Goal: Task Accomplishment & Management: Manage account settings

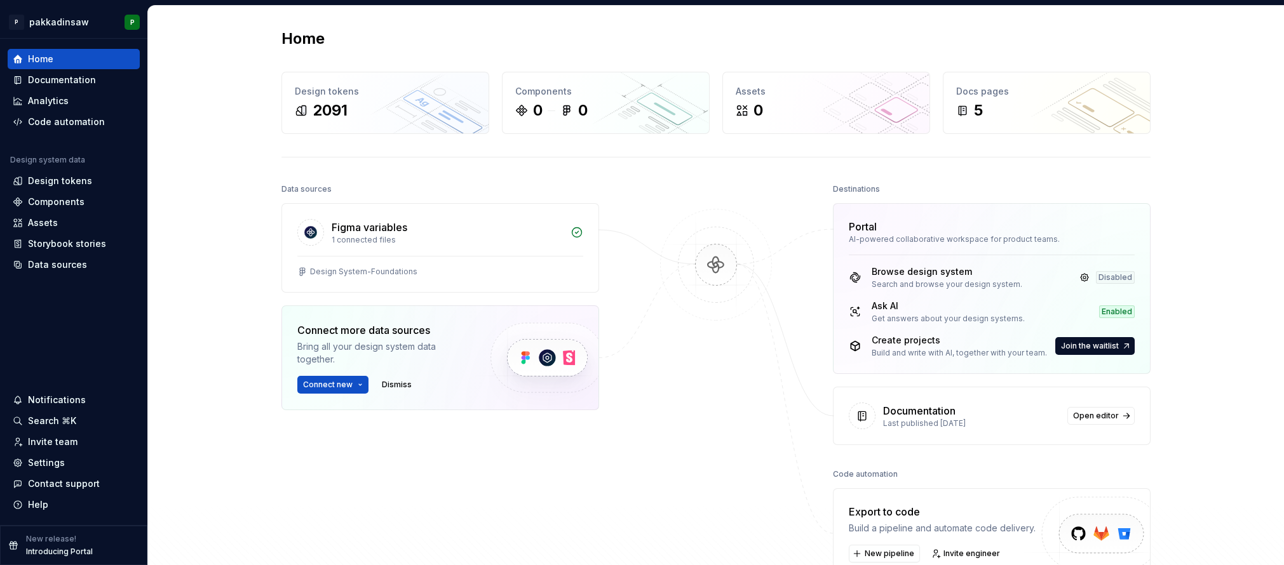
click at [187, 372] on div "Home Design tokens 2091 Components 0 0 Assets 0 Docs pages 5 Data sources Figma…" at bounding box center [716, 329] width 1136 height 647
click at [76, 25] on html "P pakkadinsaw P Home Documentation Analytics Code automation Design system data…" at bounding box center [642, 282] width 1284 height 565
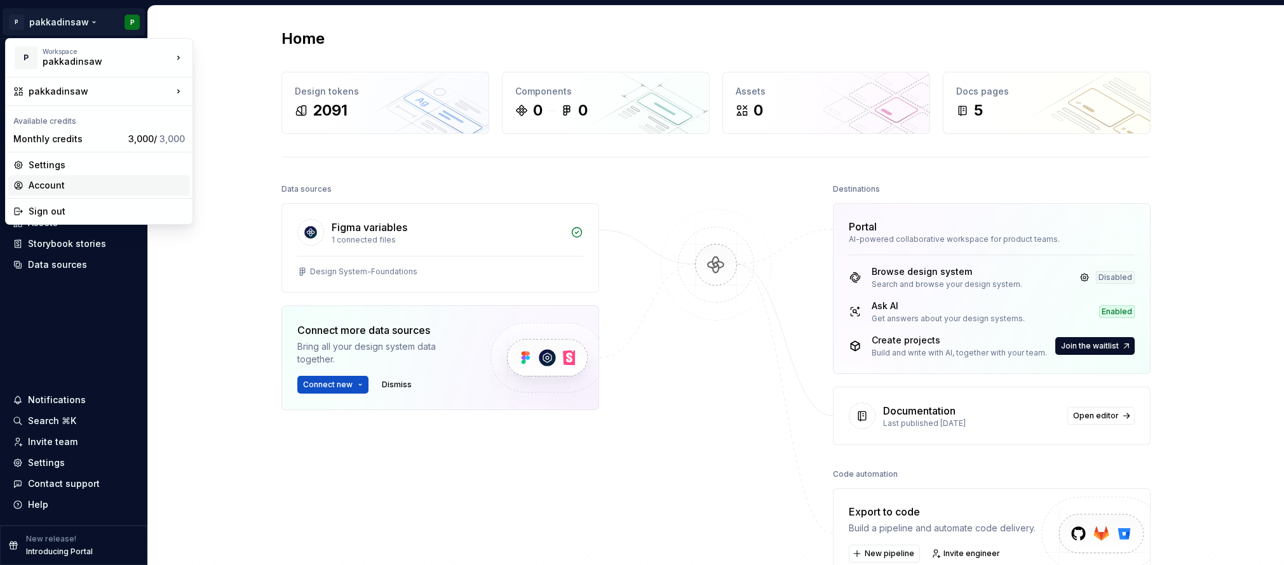
click at [52, 184] on div "Account" at bounding box center [107, 185] width 156 height 13
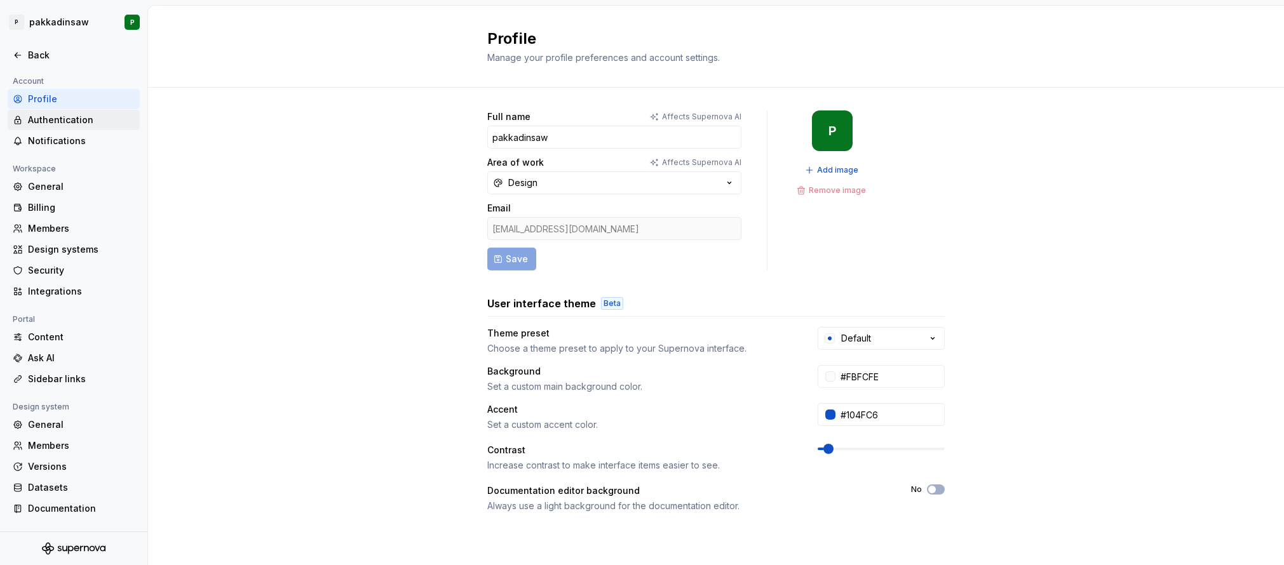
click at [54, 124] on div "Authentication" at bounding box center [81, 120] width 107 height 13
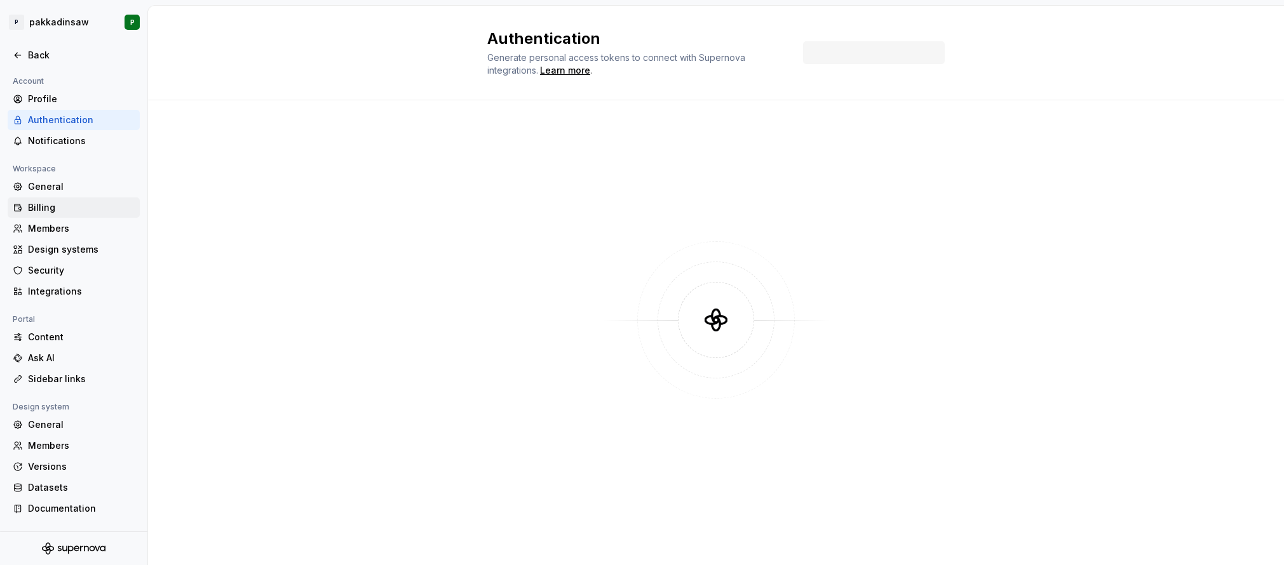
click at [46, 202] on div "Billing" at bounding box center [81, 207] width 107 height 13
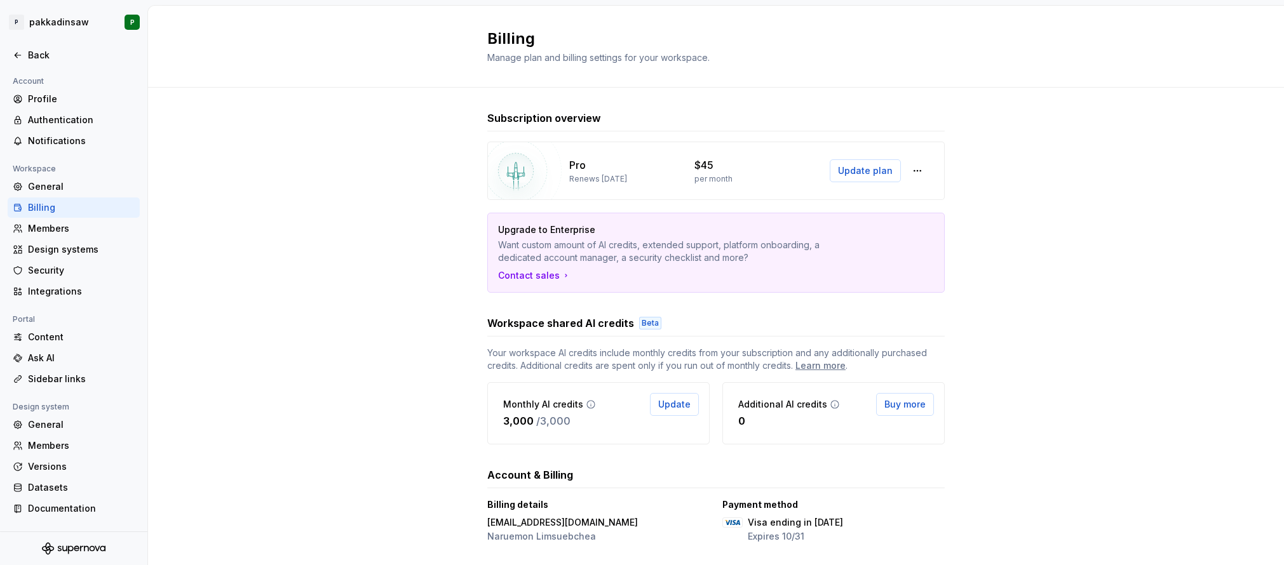
click at [52, 206] on div "Billing" at bounding box center [81, 207] width 107 height 13
click at [919, 171] on button "button" at bounding box center [917, 170] width 23 height 23
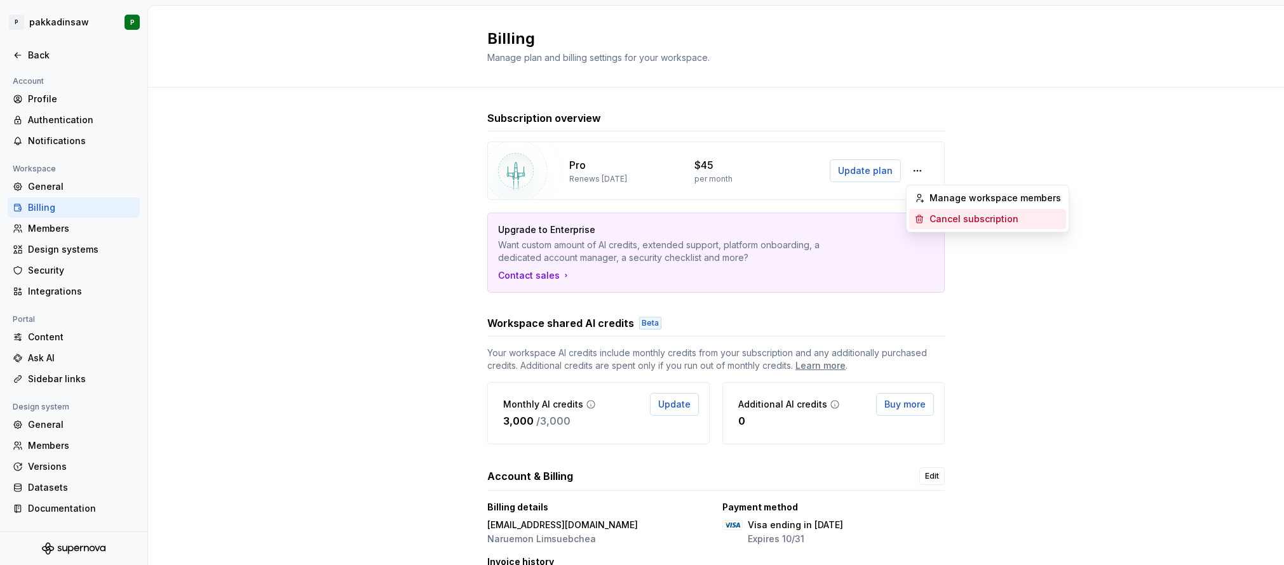
click at [935, 221] on div "Cancel subscription" at bounding box center [973, 219] width 89 height 13
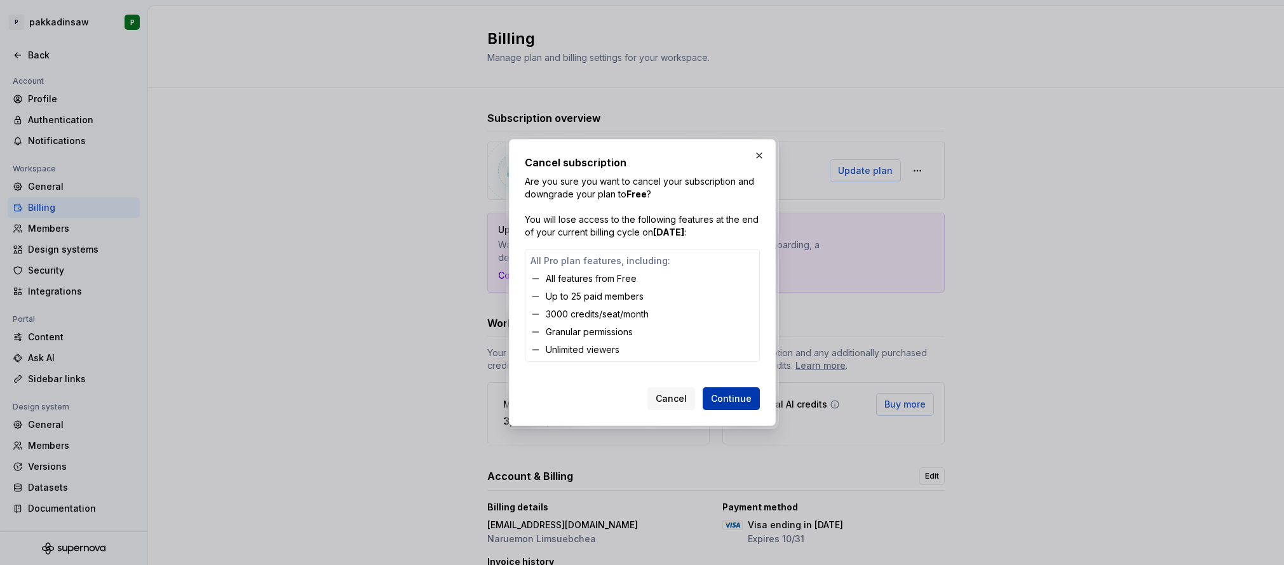
click at [725, 398] on span "Continue" at bounding box center [731, 399] width 41 height 13
